Goal: Task Accomplishment & Management: Complete application form

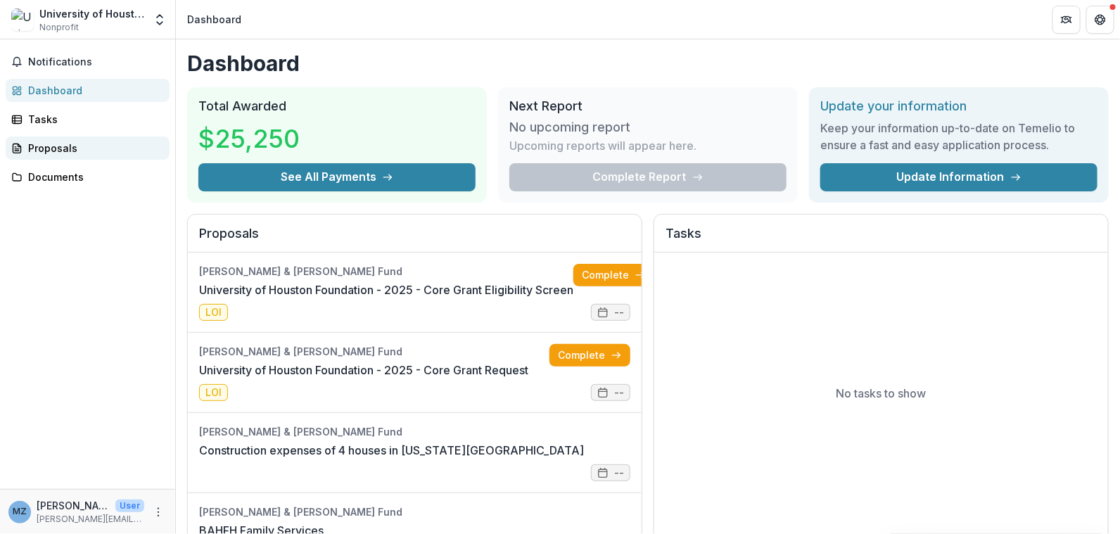
click at [39, 146] on div "Proposals" at bounding box center [93, 148] width 130 height 15
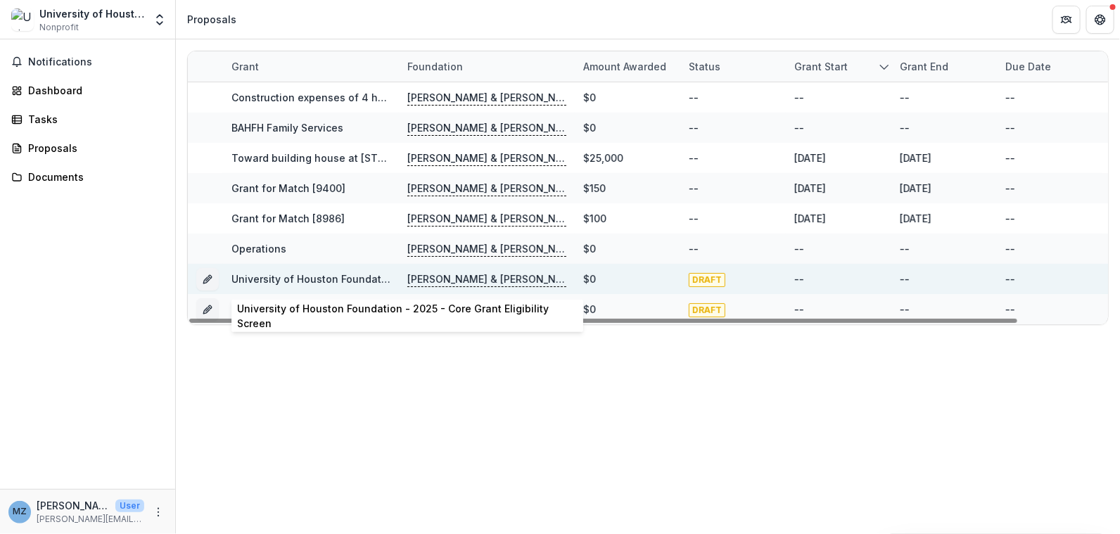
click at [271, 276] on link "University of Houston Foundation - 2025 - Core Grant Eligibility Screen" at bounding box center [405, 279] width 349 height 12
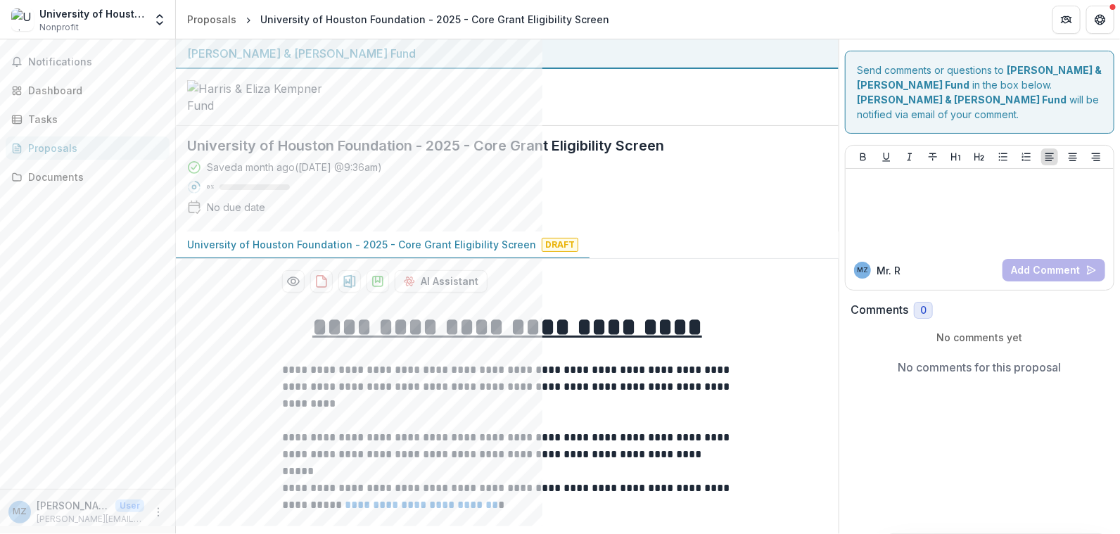
click at [51, 145] on div "Proposals" at bounding box center [93, 148] width 130 height 15
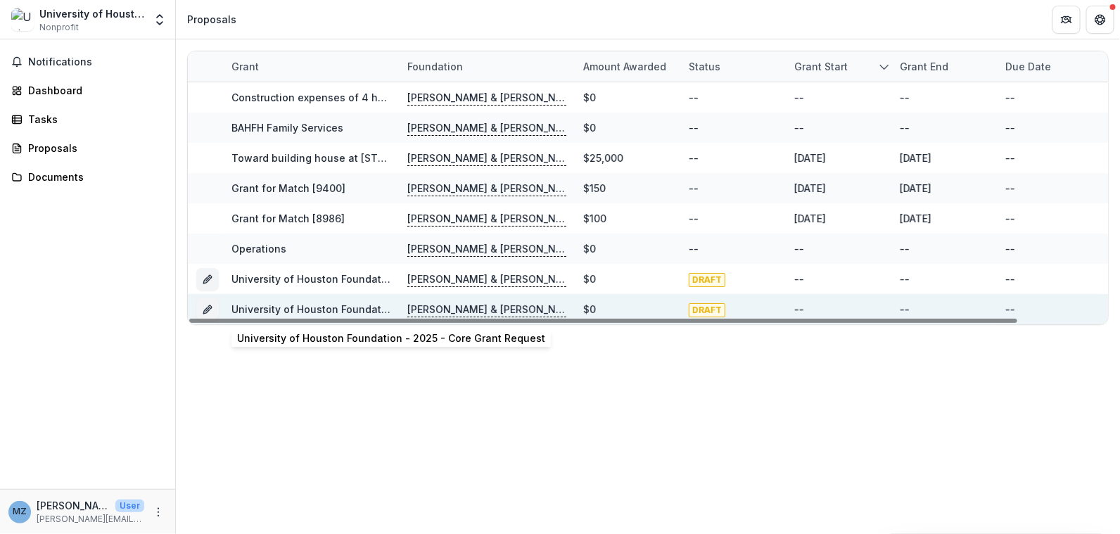
click at [360, 306] on link "University of Houston Foundation - 2025 - Core Grant Request" at bounding box center [385, 309] width 308 height 12
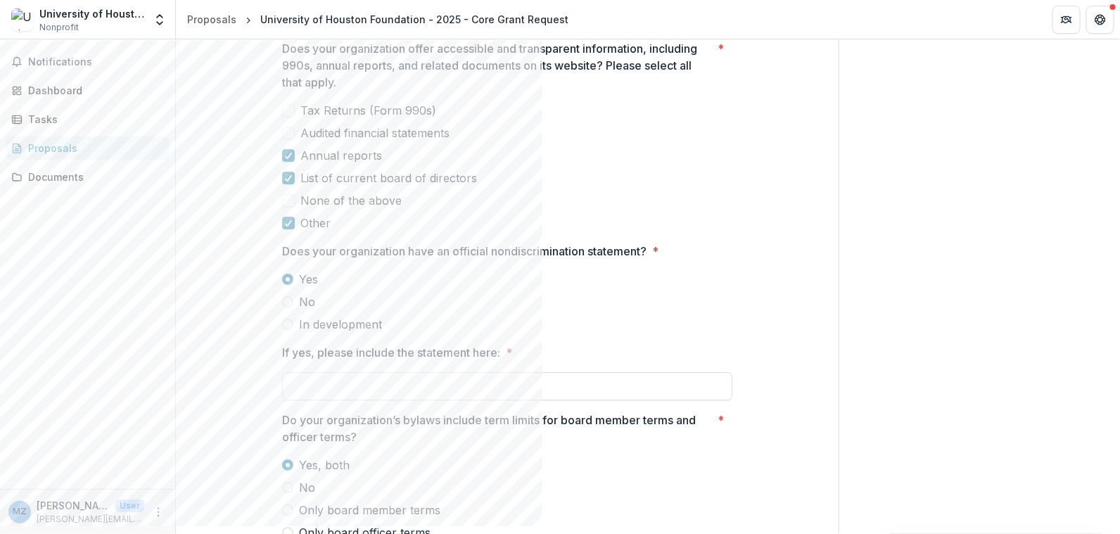
scroll to position [1970, 0]
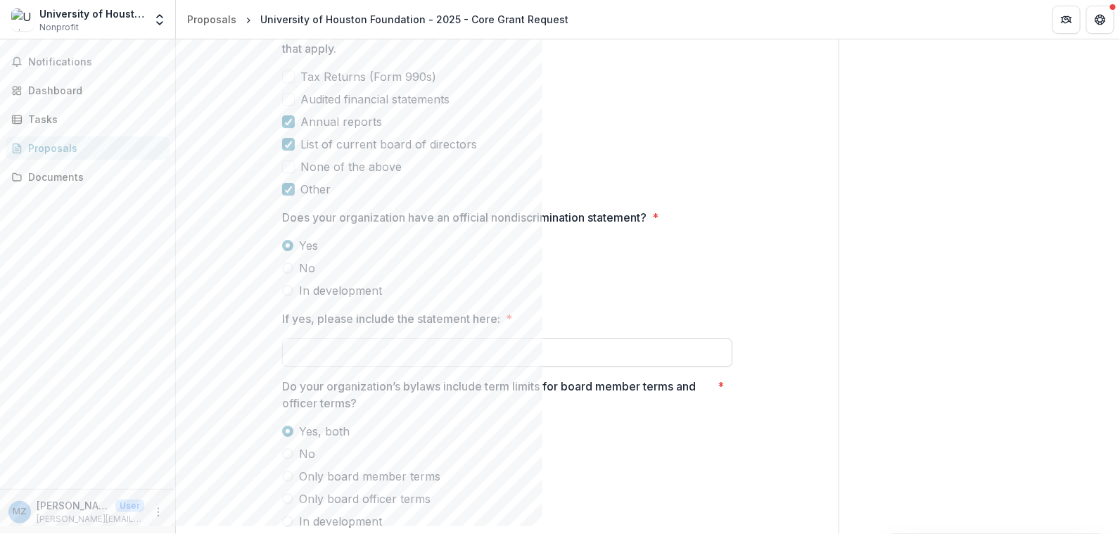
click at [314, 361] on input "If yes, please include the statement here: *" at bounding box center [507, 352] width 450 height 28
paste input "**********"
click at [542, 363] on input "**********" at bounding box center [507, 352] width 450 height 28
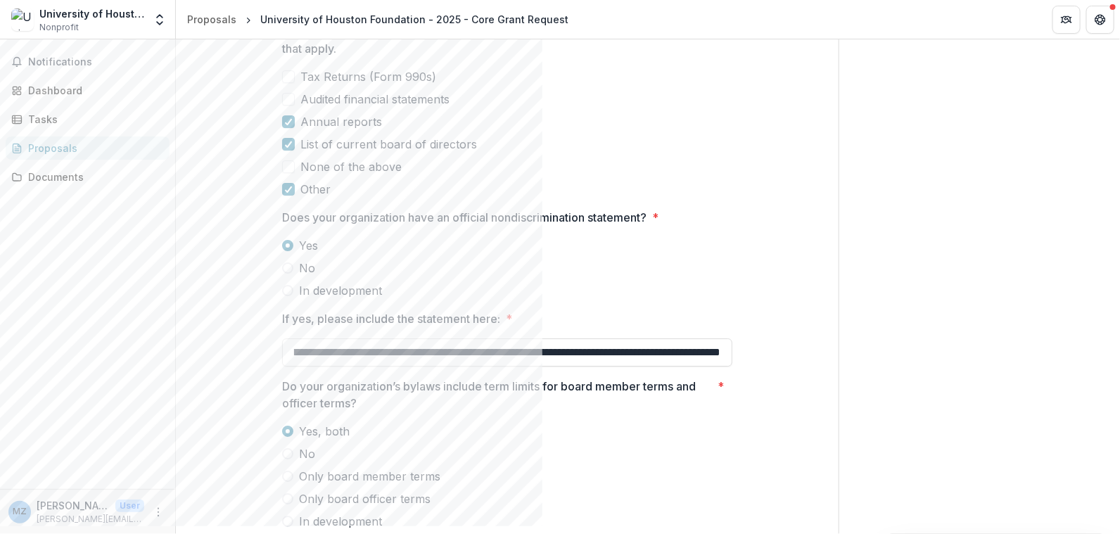
paste input "**********"
type input "**********"
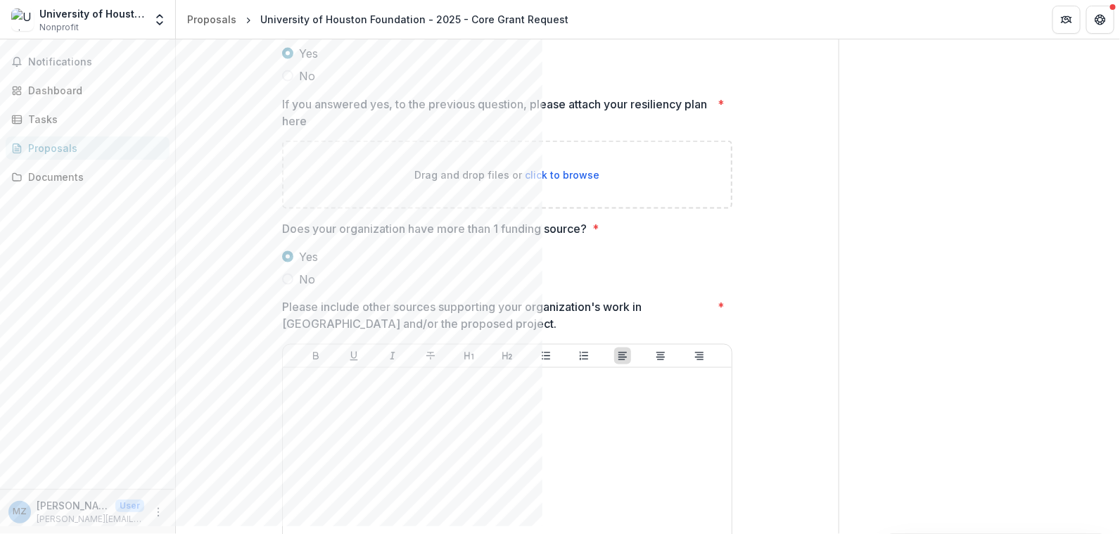
scroll to position [3148, 0]
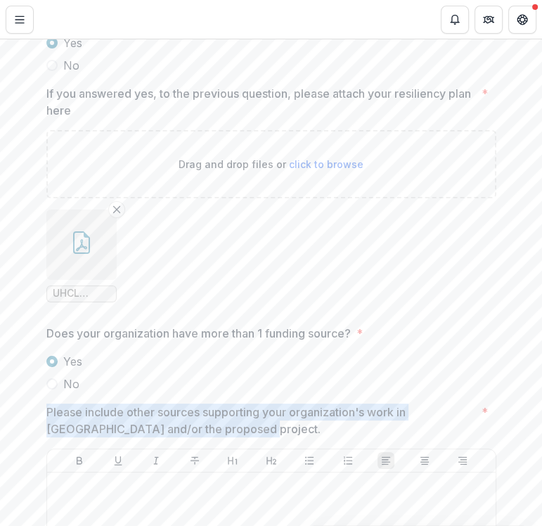
drag, startPoint x: 44, startPoint y: 432, endPoint x: 222, endPoint y: 450, distance: 178.2
click at [222, 438] on p "Please include other sources supporting your organization's work in [GEOGRAPHIC…" at bounding box center [261, 421] width 430 height 34
drag, startPoint x: 44, startPoint y: 432, endPoint x: 180, endPoint y: 448, distance: 136.7
click at [180, 438] on p "Please include other sources supporting your organization's work in [GEOGRAPHIC…" at bounding box center [261, 421] width 430 height 34
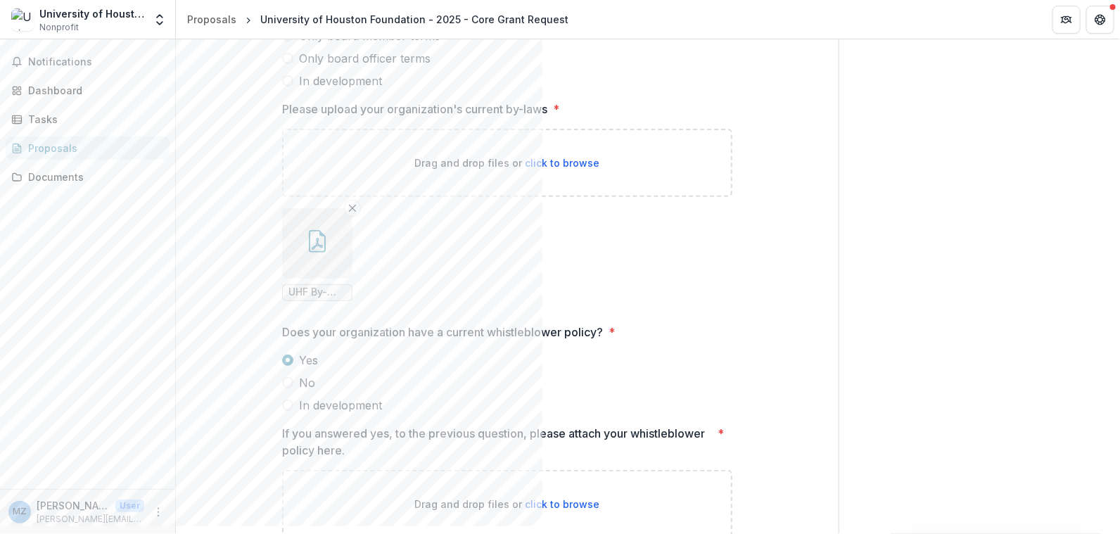
scroll to position [2673, 0]
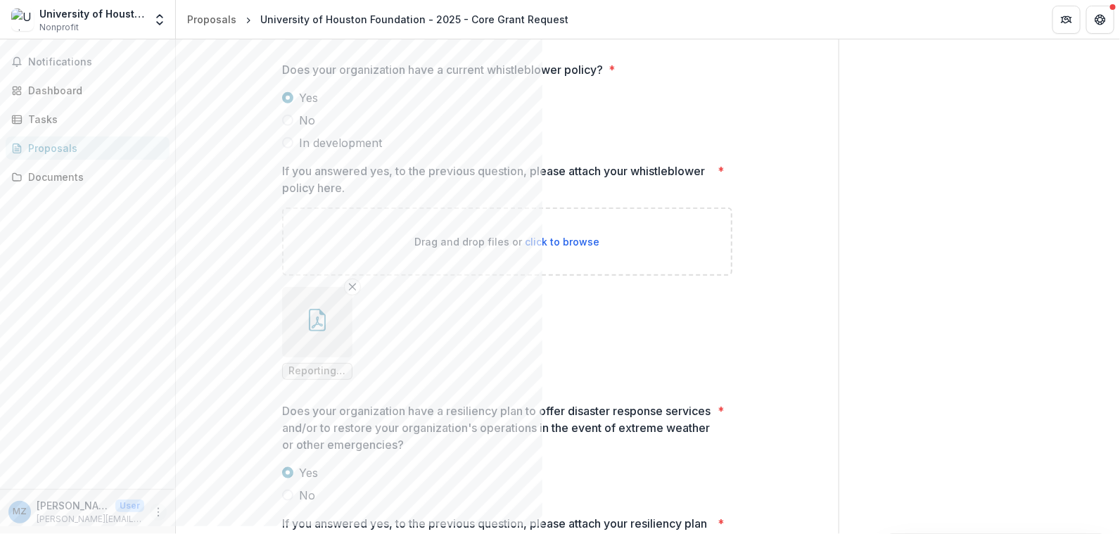
click at [158, 508] on circle "More" at bounding box center [158, 508] width 1 height 1
click at [210, 507] on button "Logout" at bounding box center [251, 505] width 151 height 23
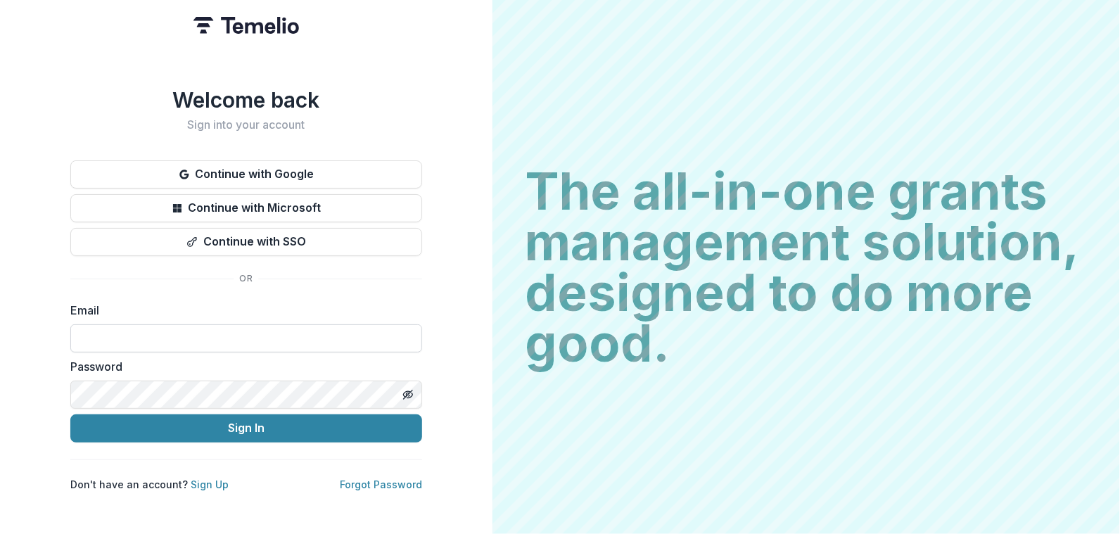
click at [141, 331] on input at bounding box center [246, 338] width 352 height 28
type input "**********"
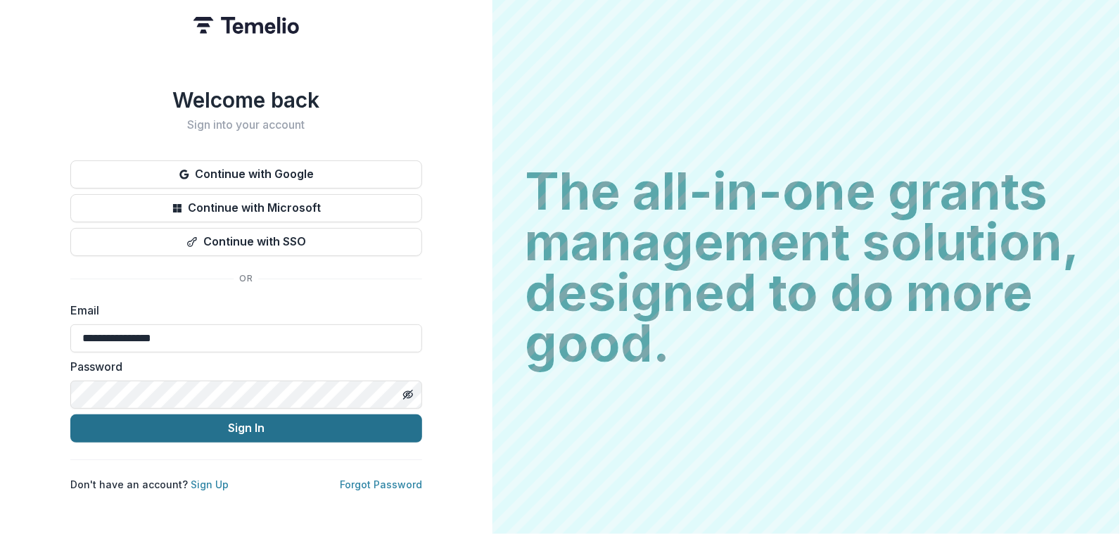
click at [115, 426] on button "Sign In" at bounding box center [246, 428] width 352 height 28
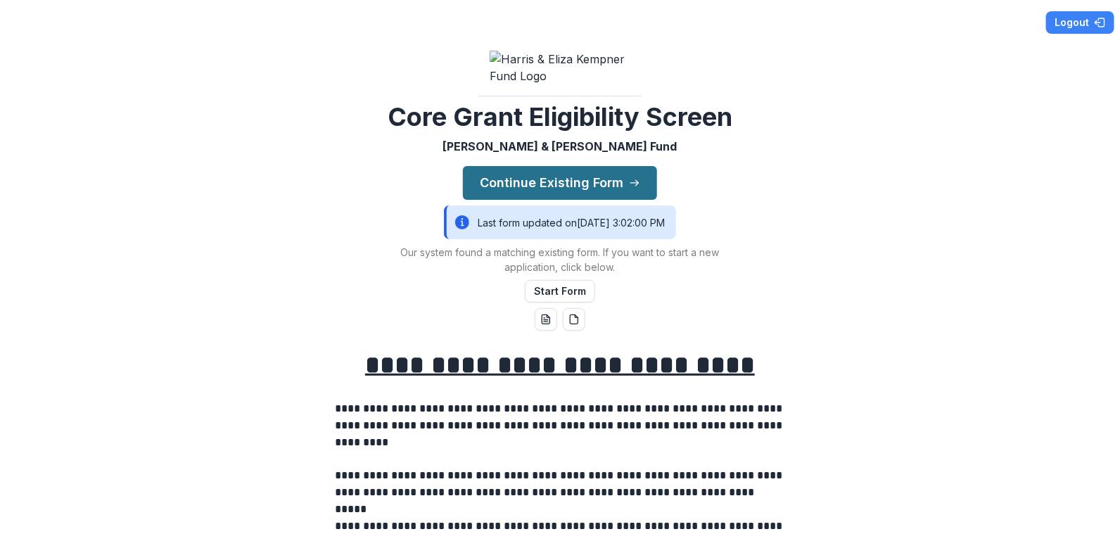
click at [495, 193] on button "Continue Existing Form" at bounding box center [560, 183] width 194 height 34
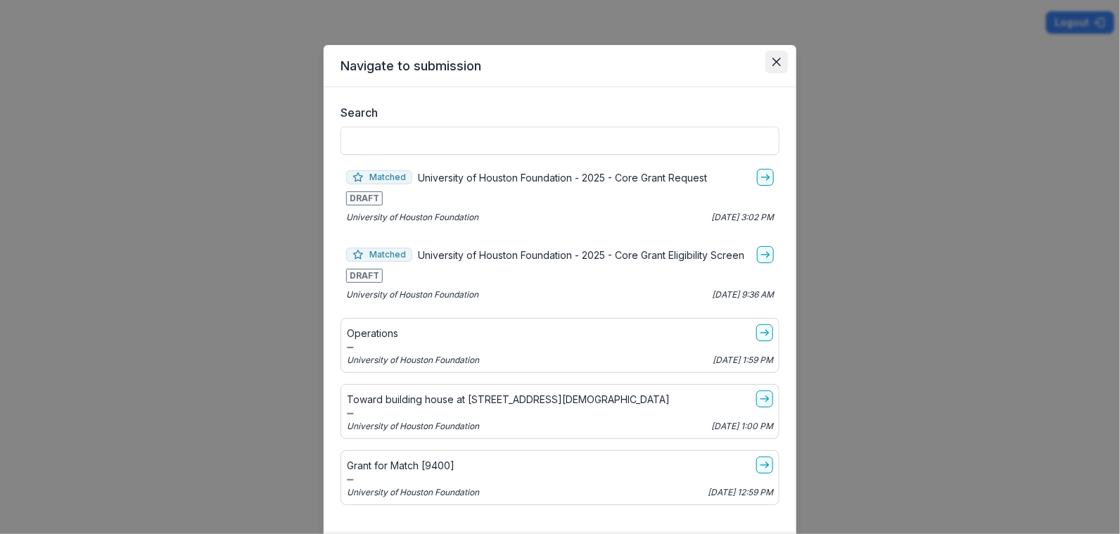
click at [774, 58] on icon "Close" at bounding box center [777, 62] width 8 height 8
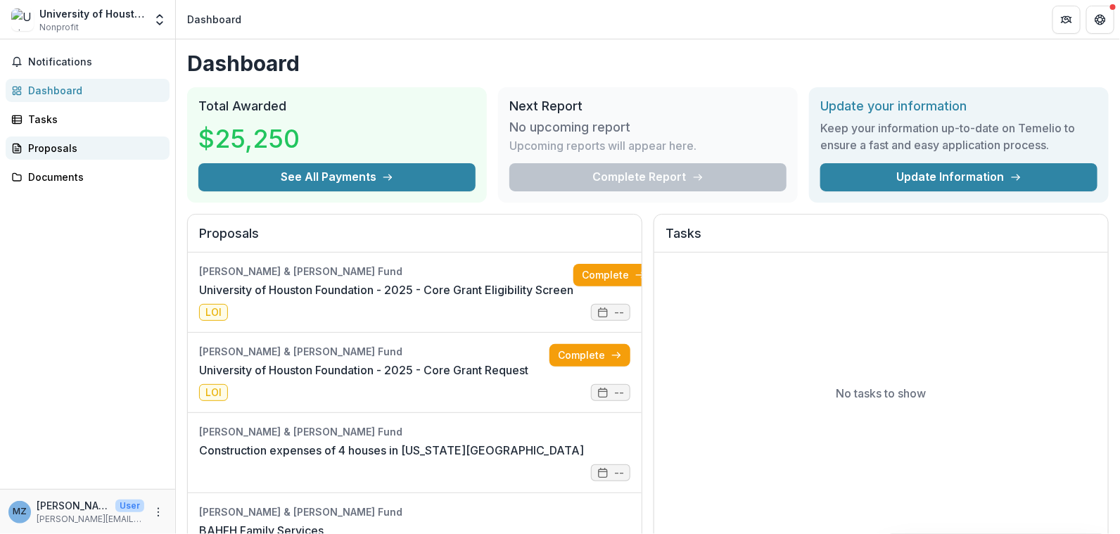
click at [60, 148] on div "Proposals" at bounding box center [93, 148] width 130 height 15
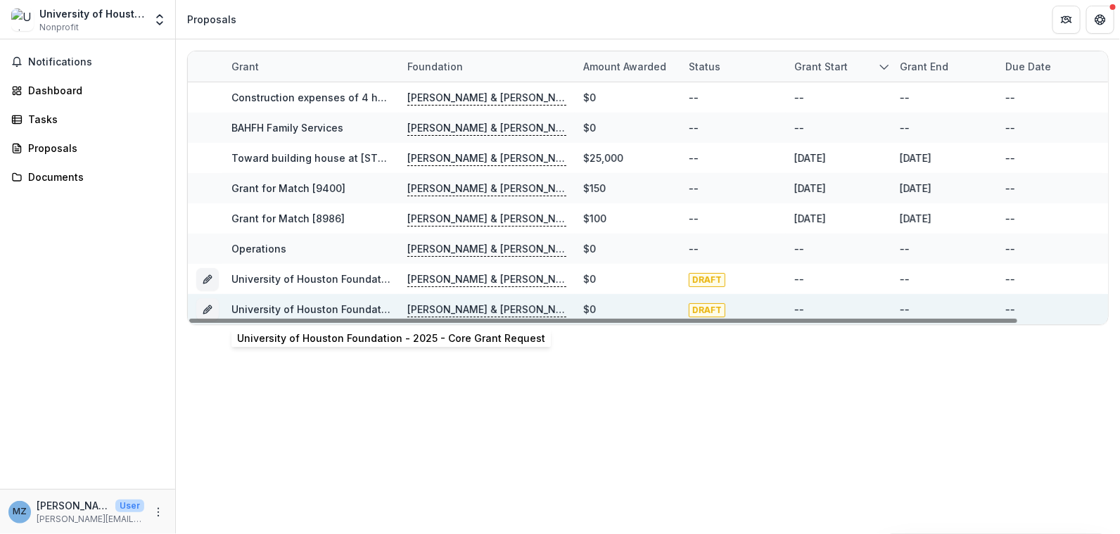
click at [305, 309] on link "University of Houston Foundation - 2025 - Core Grant Request" at bounding box center [385, 309] width 308 height 12
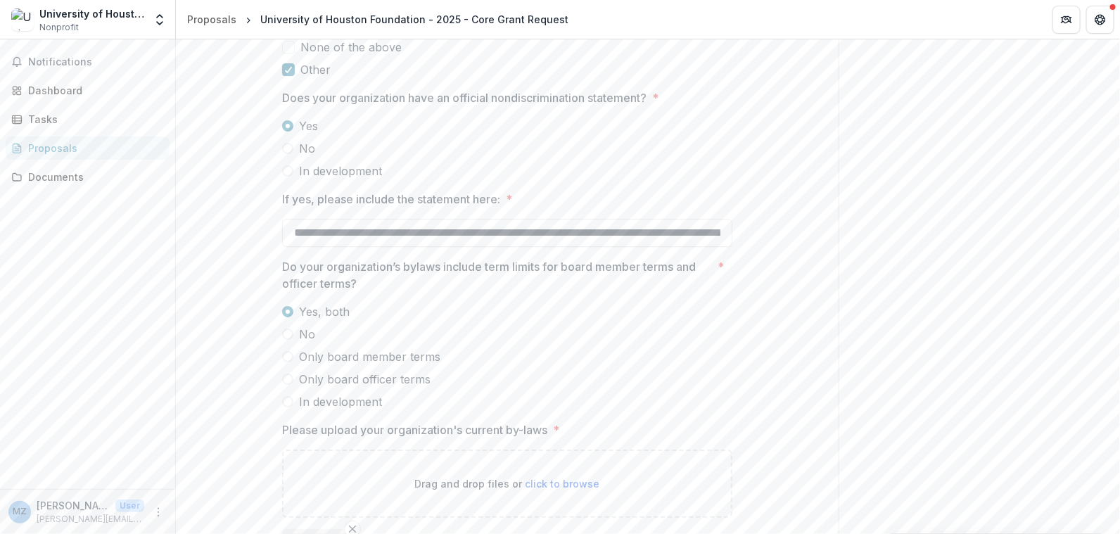
scroll to position [2090, 0]
click at [476, 247] on input "If yes, please include the statement here: *" at bounding box center [507, 233] width 450 height 28
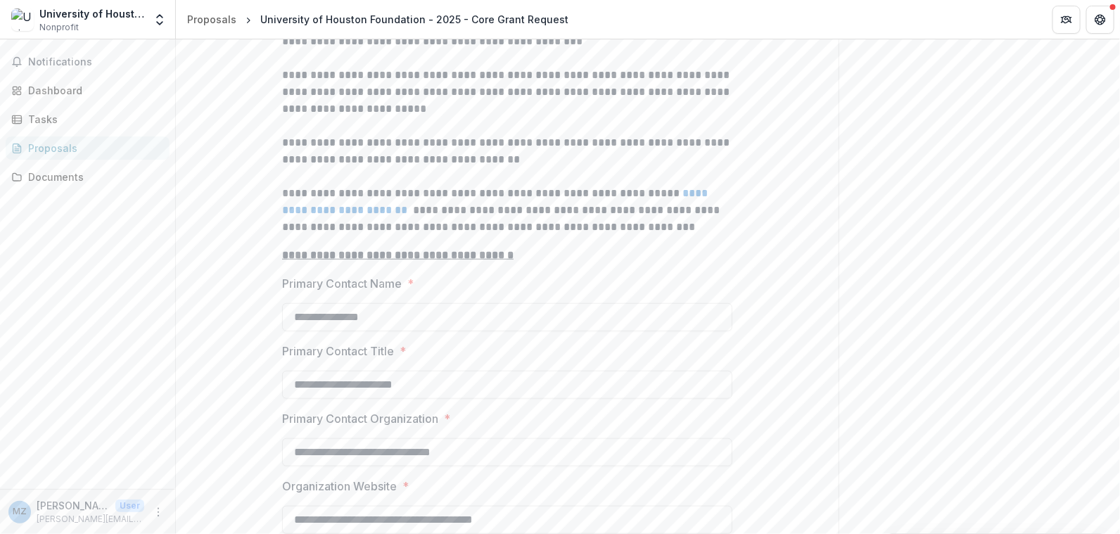
scroll to position [492, 0]
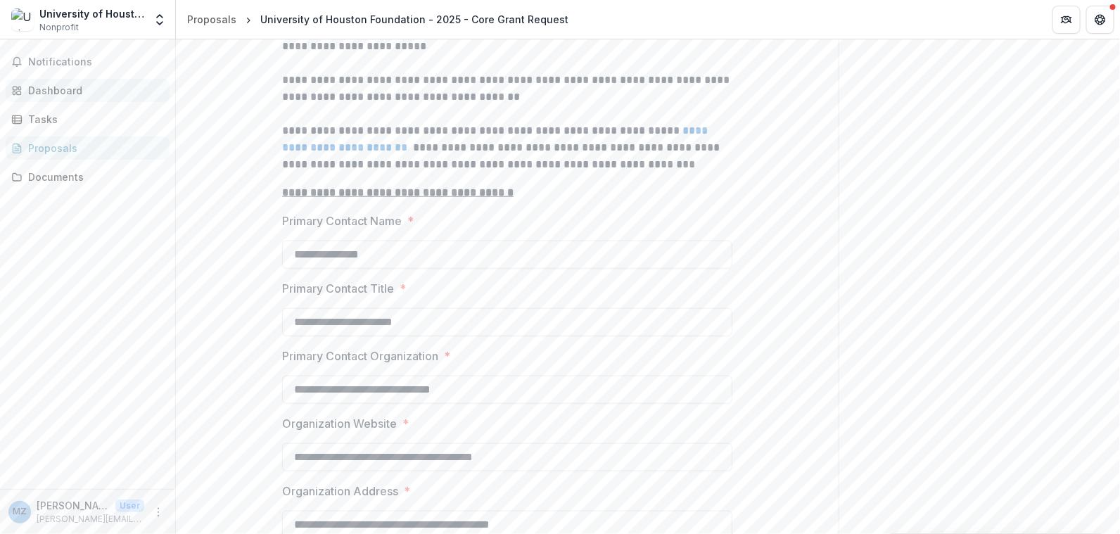
click at [49, 87] on div "Dashboard" at bounding box center [93, 90] width 130 height 15
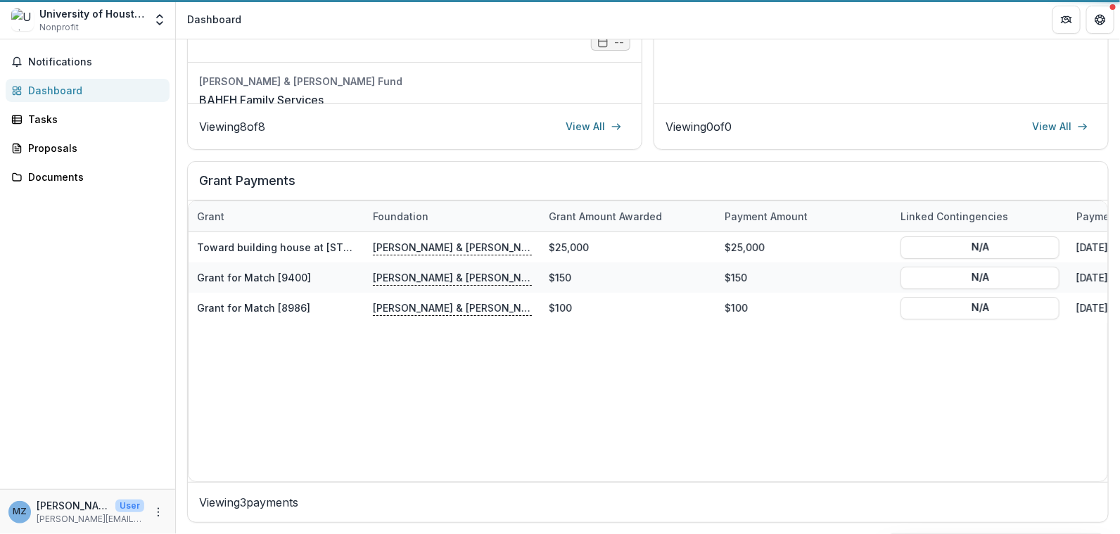
scroll to position [429, 0]
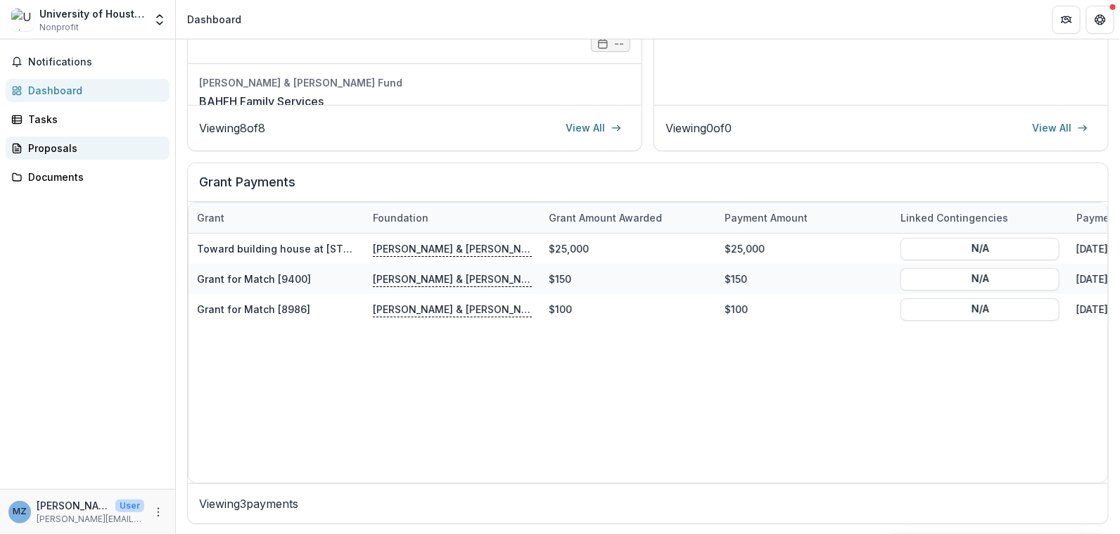
click at [39, 148] on div "Proposals" at bounding box center [93, 148] width 130 height 15
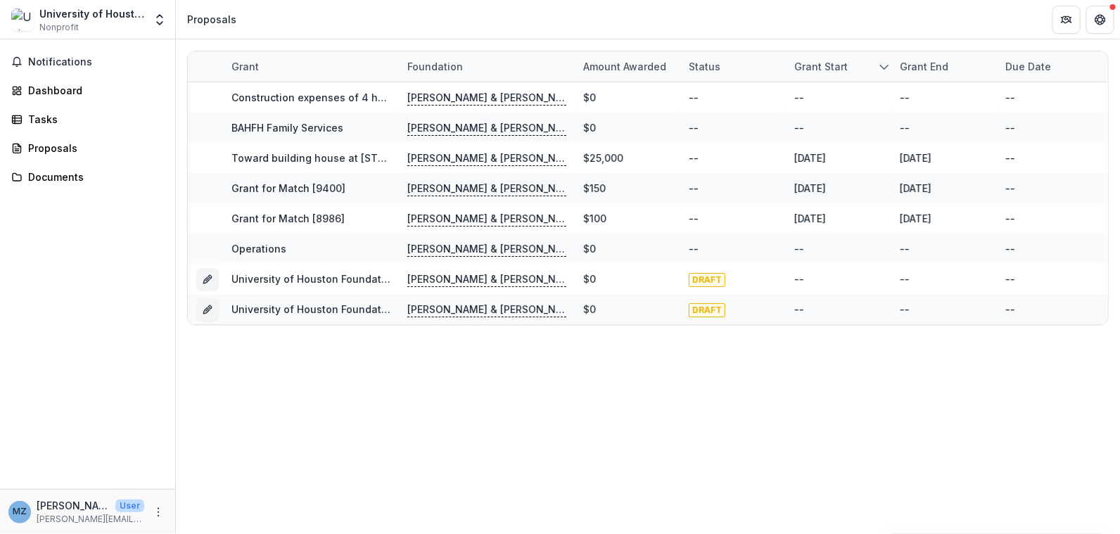
click at [122, 378] on div "Notifications Dashboard Tasks Proposals Documents" at bounding box center [87, 264] width 175 height 450
click at [155, 513] on icon "More" at bounding box center [158, 512] width 11 height 11
click at [205, 503] on button "Logout" at bounding box center [251, 505] width 151 height 23
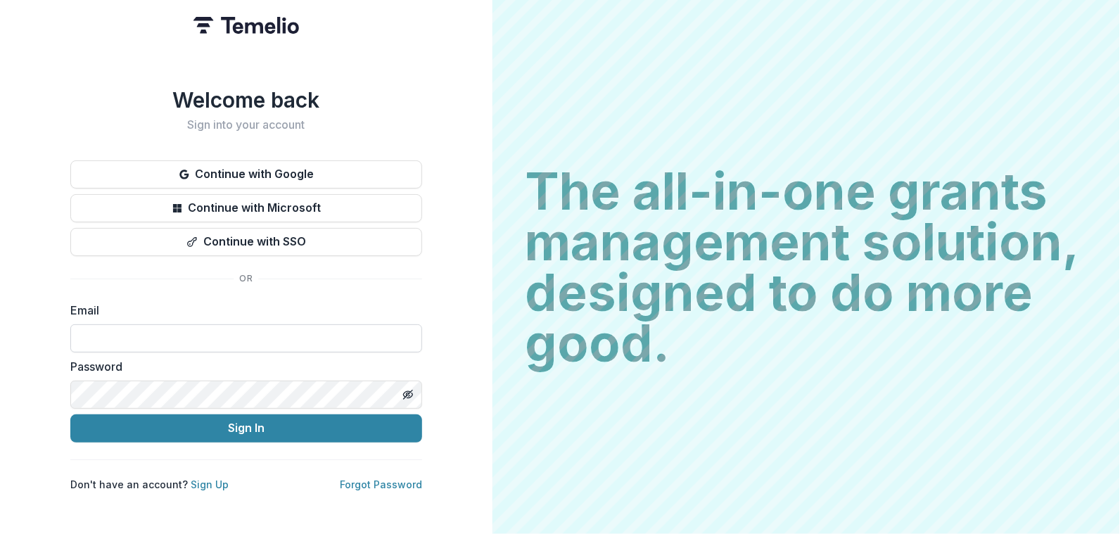
click at [124, 332] on input at bounding box center [246, 338] width 352 height 28
type input "**********"
click at [70, 414] on button "Sign In" at bounding box center [246, 428] width 352 height 28
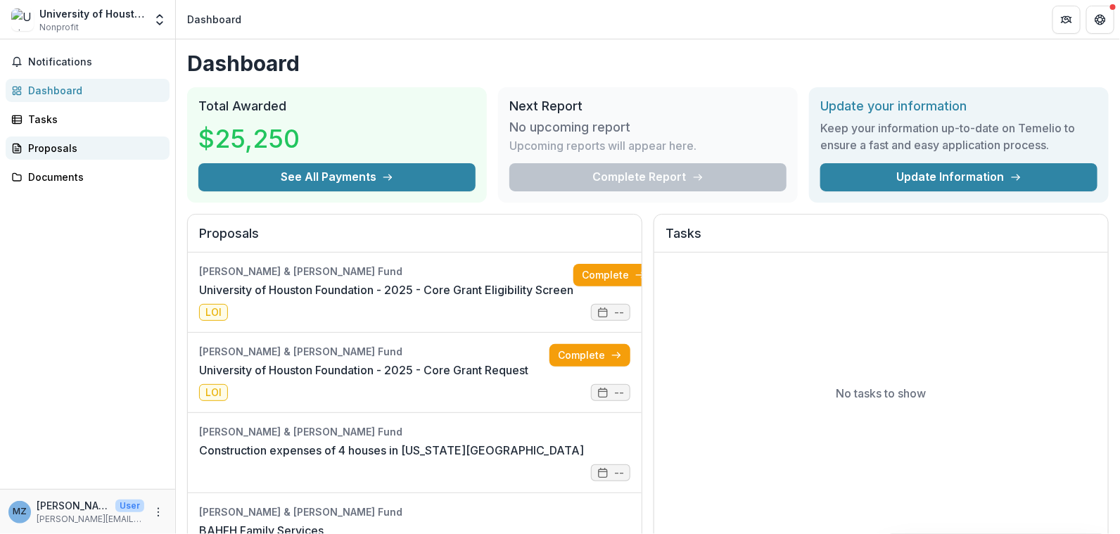
click at [39, 141] on div "Proposals" at bounding box center [93, 148] width 130 height 15
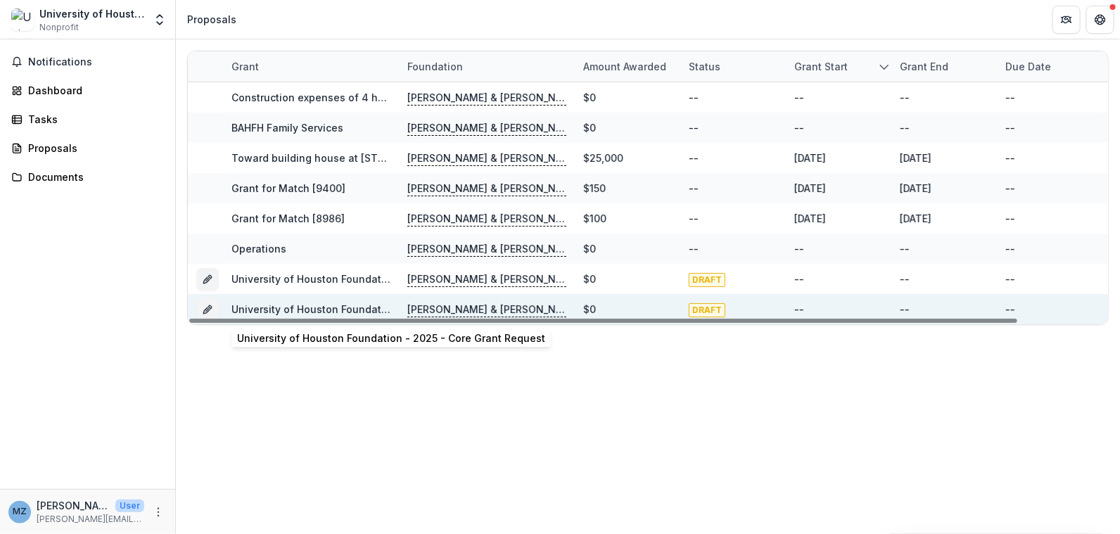
click at [329, 303] on link "University of Houston Foundation - 2025 - Core Grant Request" at bounding box center [385, 309] width 308 height 12
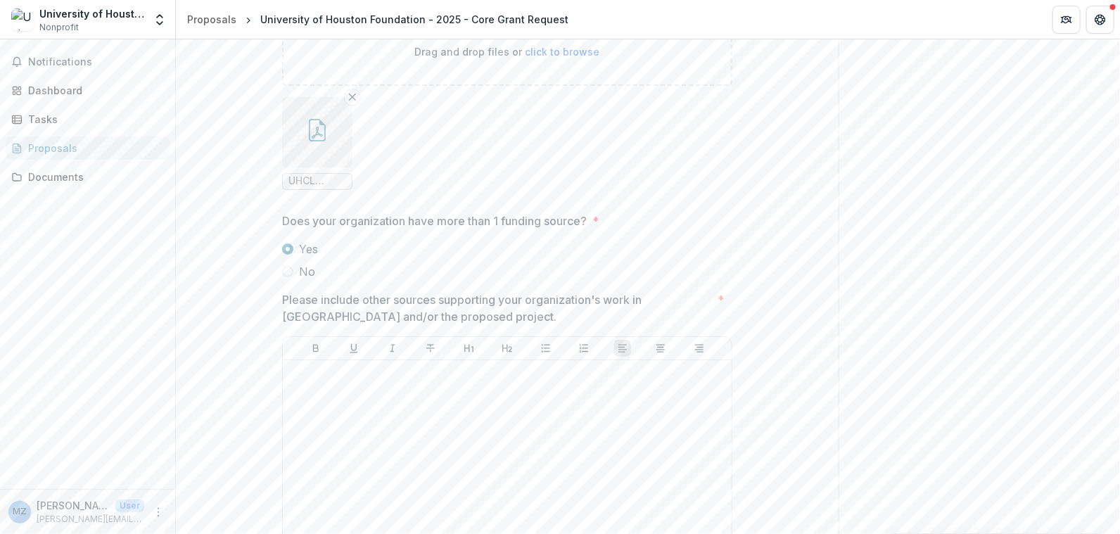
scroll to position [3286, 0]
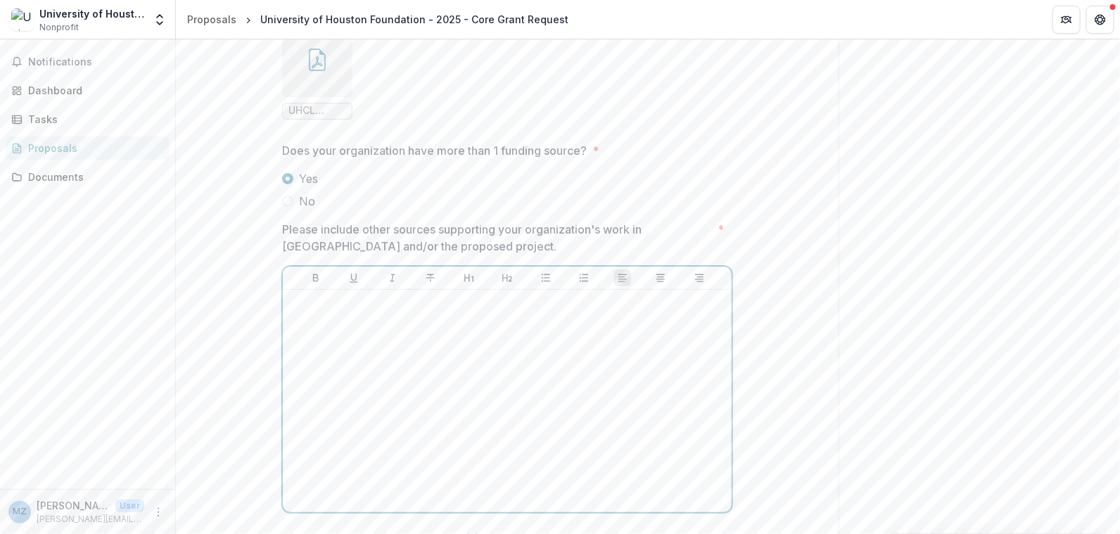
click at [293, 311] on p at bounding box center [507, 302] width 438 height 15
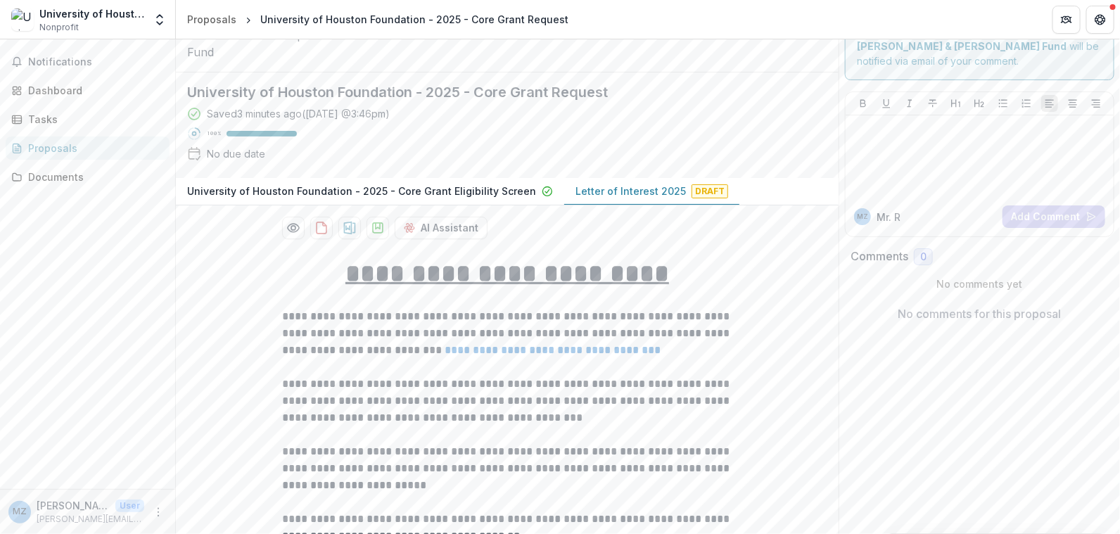
scroll to position [0, 0]
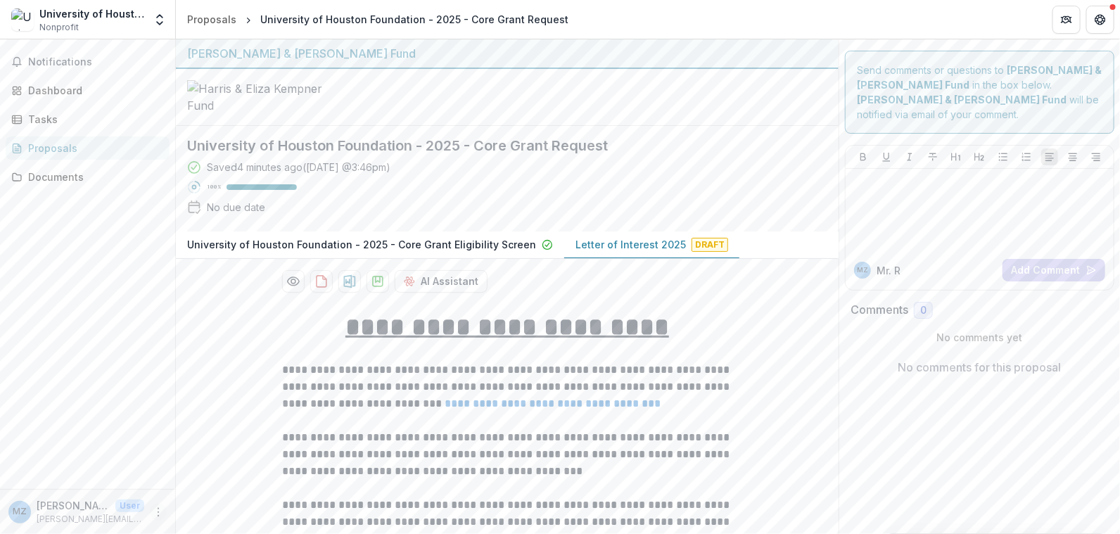
click at [155, 511] on icon "More" at bounding box center [158, 512] width 11 height 11
click at [209, 503] on button "Logout" at bounding box center [251, 505] width 151 height 23
